Goal: Transaction & Acquisition: Purchase product/service

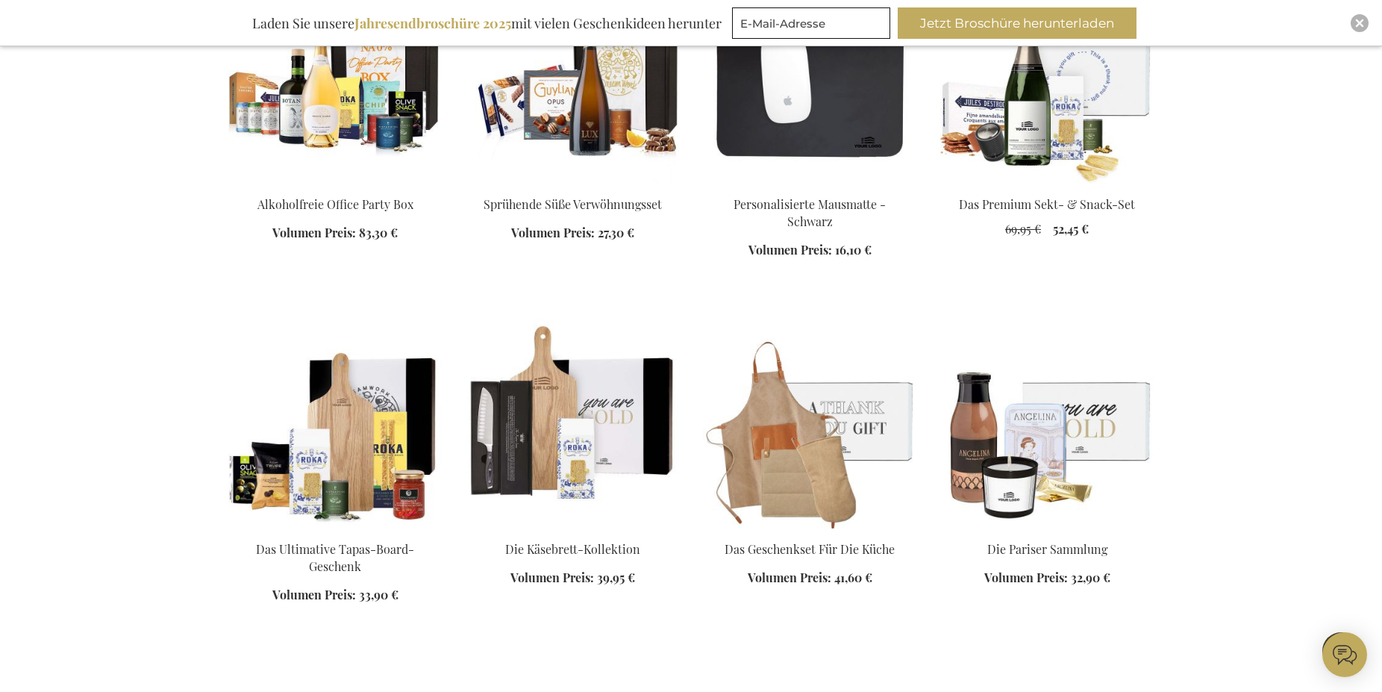
scroll to position [1849, 0]
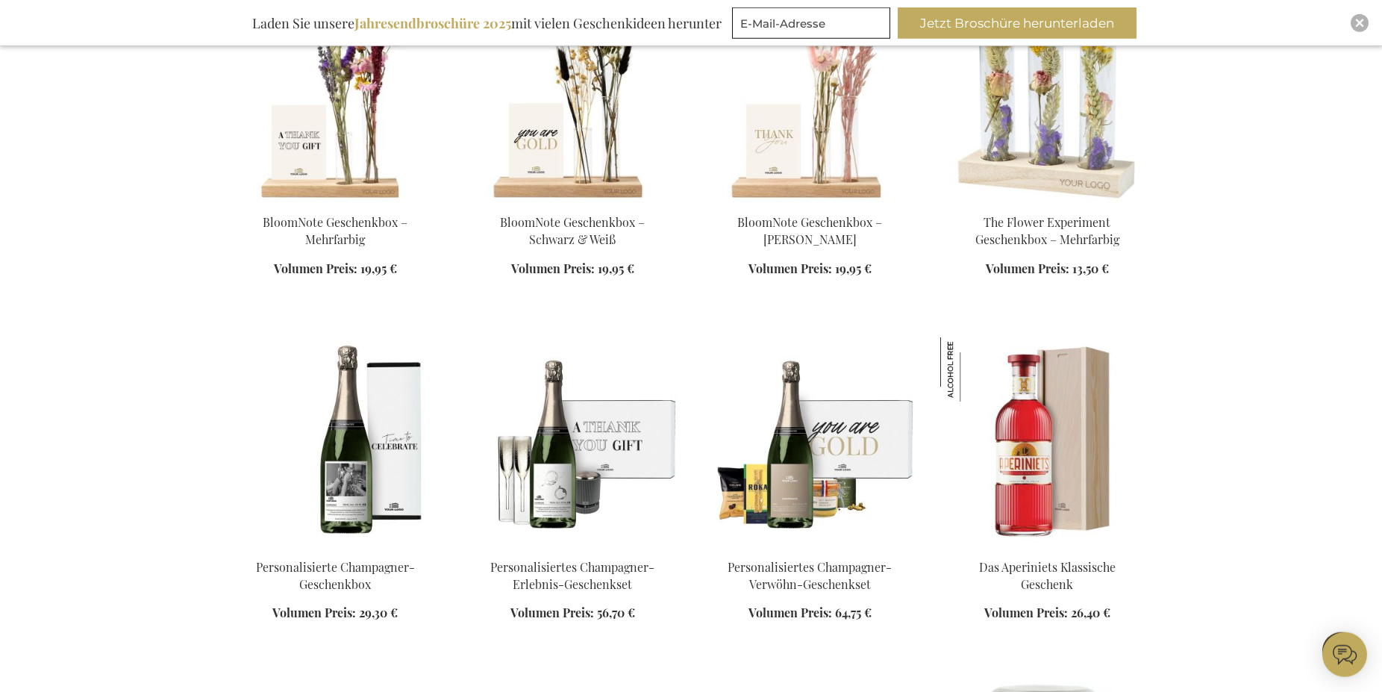
scroll to position [2991, 0]
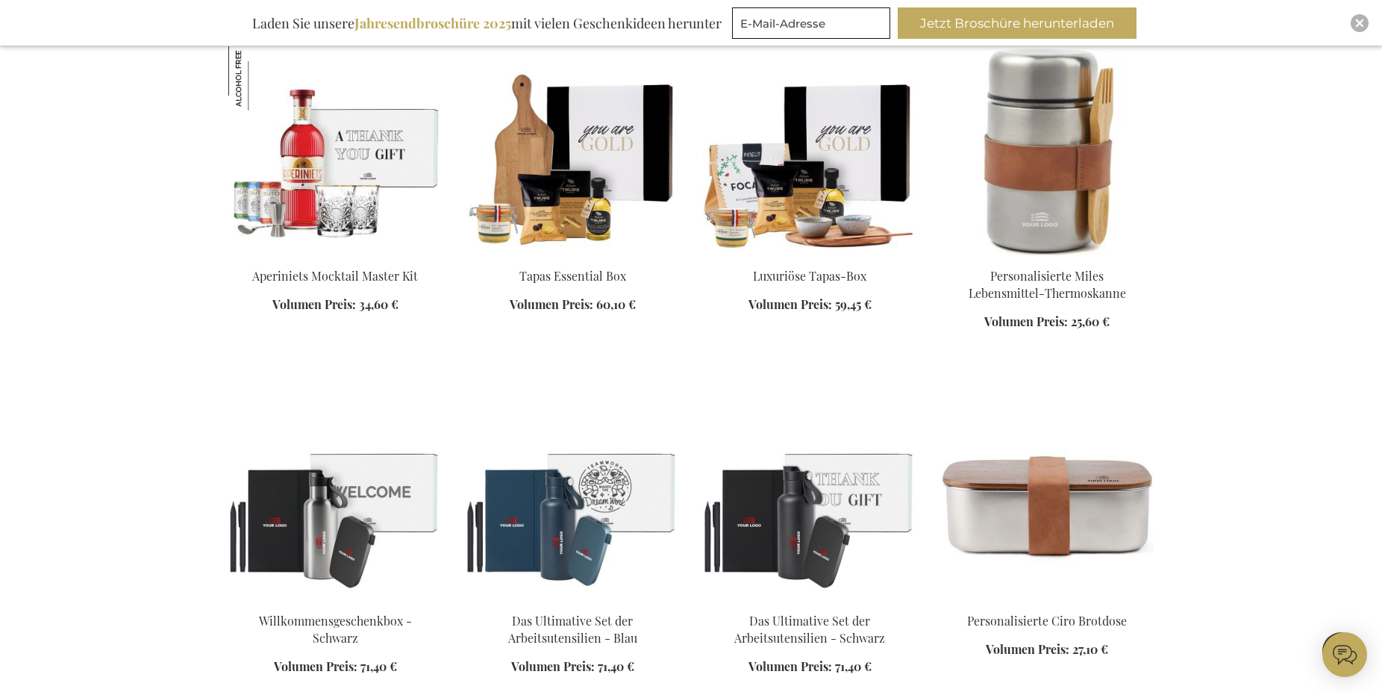
scroll to position [3981, 0]
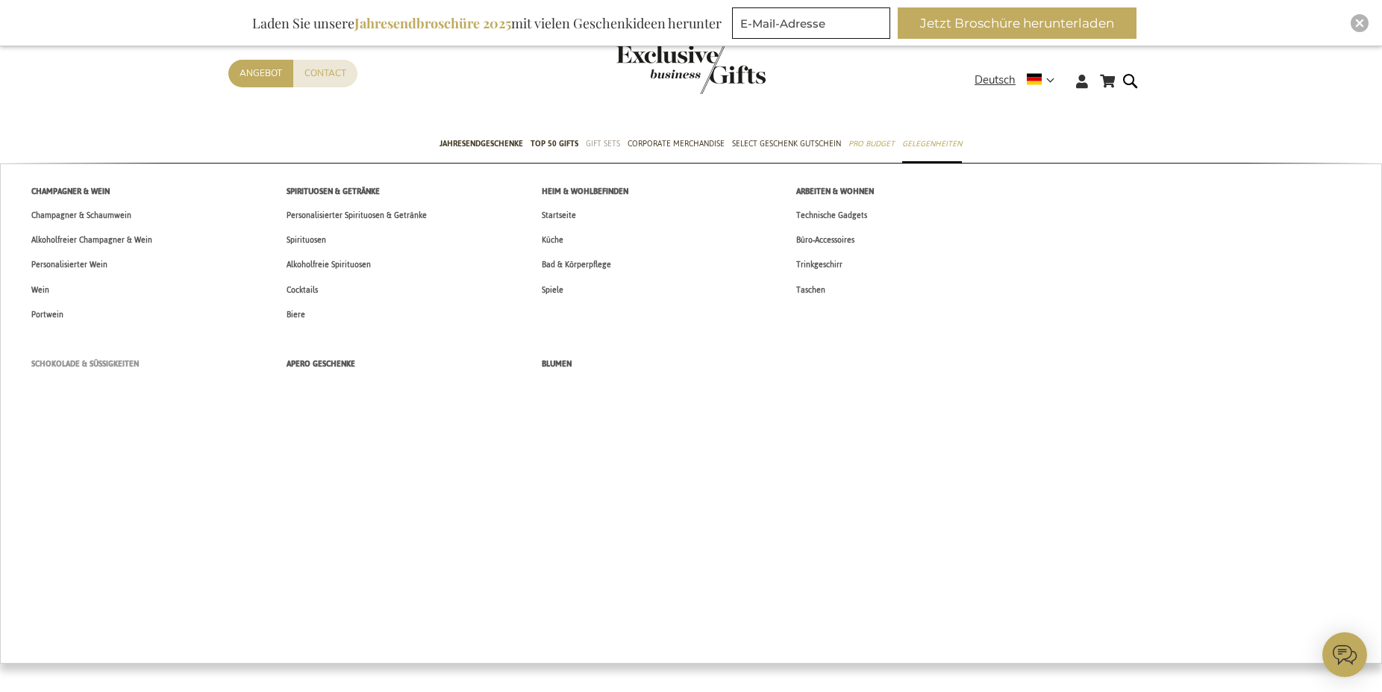
click at [121, 364] on span "Schokolade & Süßigkeiten" at bounding box center [84, 364] width 107 height 16
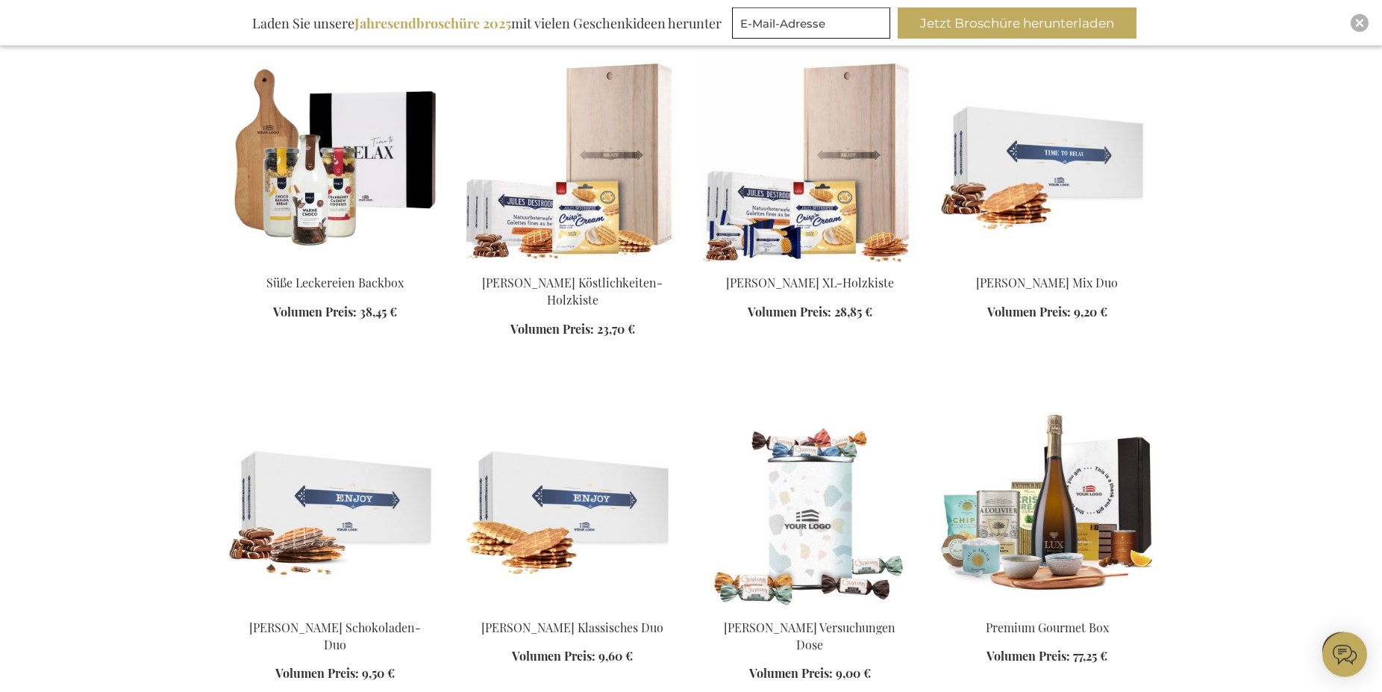
scroll to position [1370, 0]
